Goal: Find specific page/section: Find specific page/section

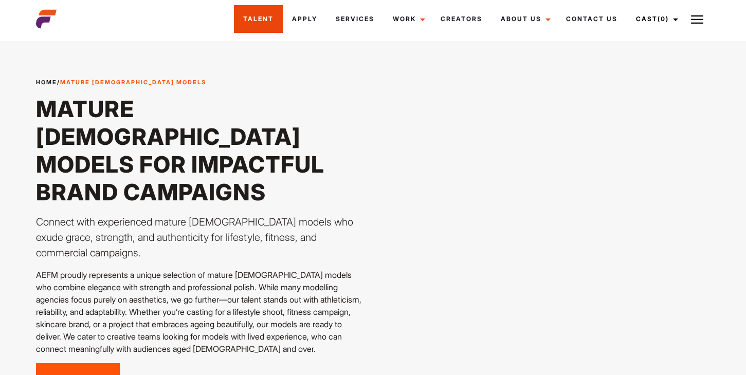
click at [257, 23] on link "Talent" at bounding box center [258, 19] width 49 height 28
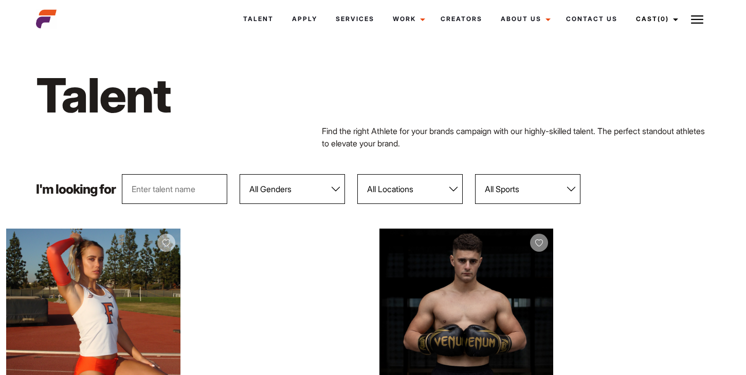
click at [407, 195] on select "All Locations Adelaide Brisbane Darwin Gold Coast Melbourne Perth Sunshine Coas…" at bounding box center [409, 189] width 105 height 30
select select "118"
click at [357, 174] on select "All Locations Adelaide Brisbane Darwin Gold Coast Melbourne Perth Sunshine Coas…" at bounding box center [409, 189] width 105 height 30
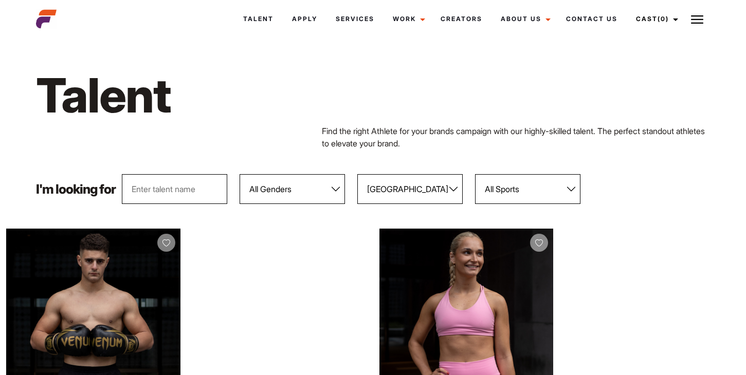
click at [287, 189] on select "All Genders Female Male" at bounding box center [292, 189] width 105 height 30
click at [194, 190] on input "text" at bounding box center [174, 189] width 105 height 30
click at [229, 145] on div "Find the right Athlete for your brands campaign with our highly-skilled talent.…" at bounding box center [373, 137] width 686 height 25
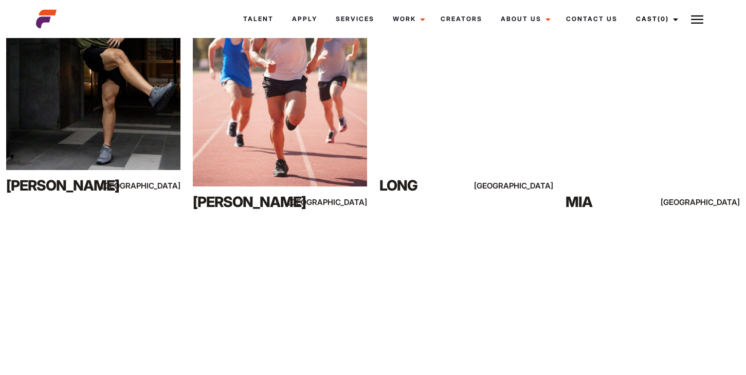
scroll to position [4127, 0]
